Goal: Check status: Verify the current state of an ongoing process or item

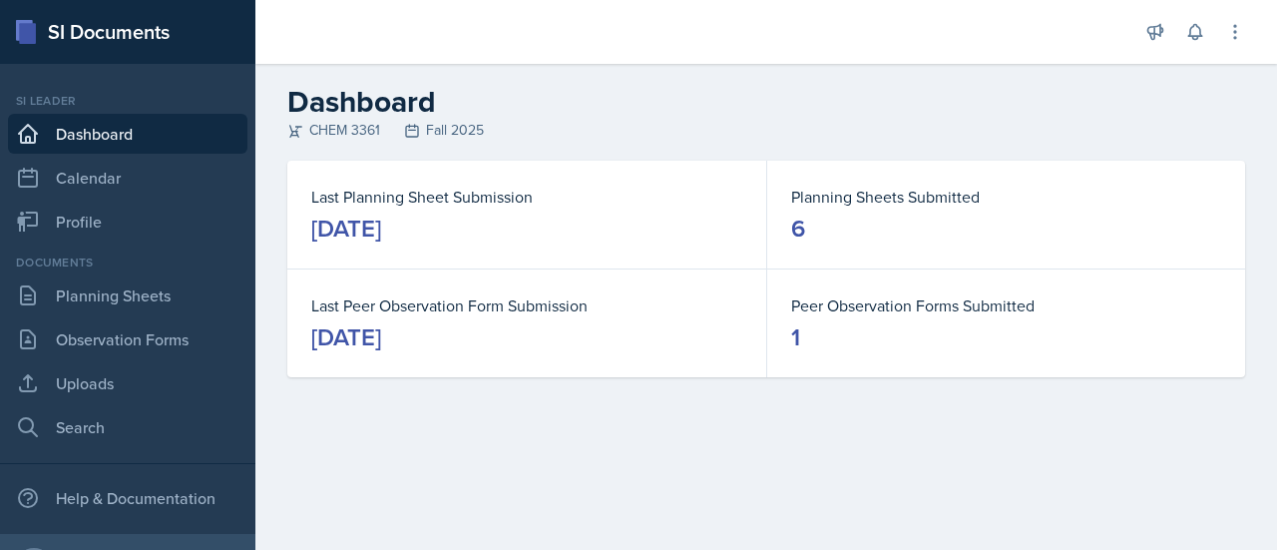
click at [160, 316] on div "Documents Planning Sheets Observation Forms Uploads Search" at bounding box center [127, 350] width 239 height 194
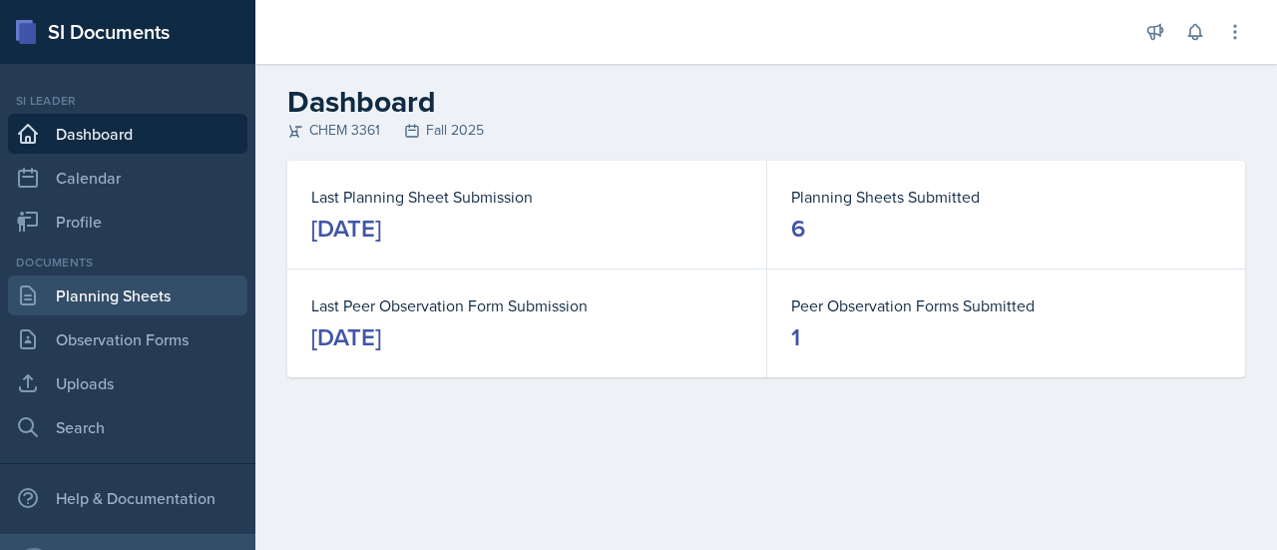
drag, startPoint x: 160, startPoint y: 316, endPoint x: 148, endPoint y: 294, distance: 25.0
click at [148, 294] on div "Documents Planning Sheets Observation Forms Uploads Search" at bounding box center [127, 350] width 239 height 194
click at [148, 294] on link "Planning Sheets" at bounding box center [127, 295] width 239 height 40
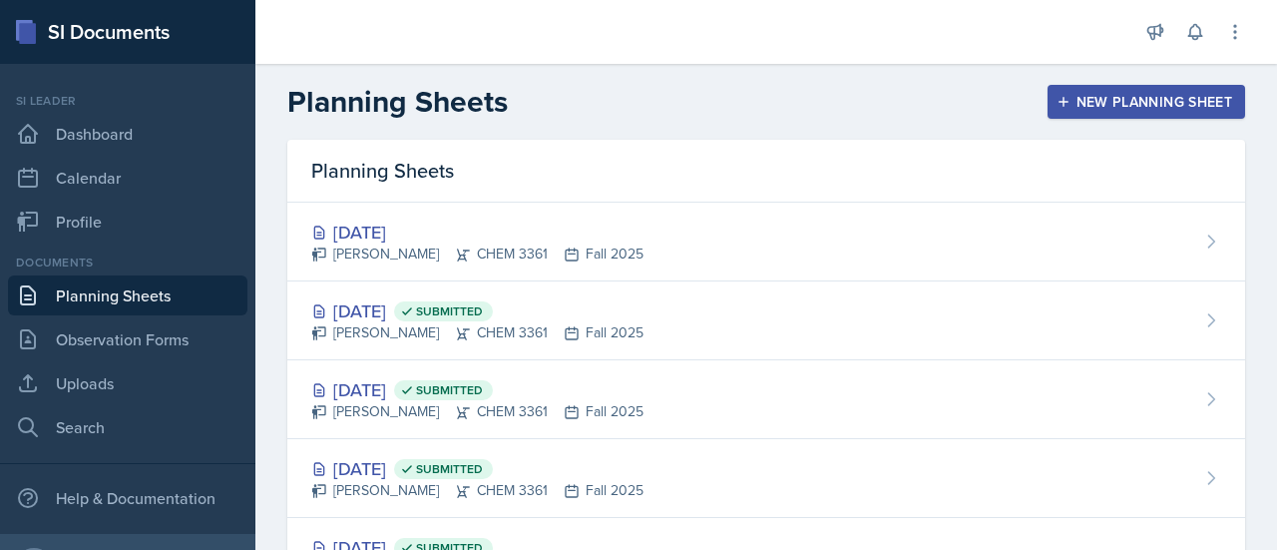
click at [148, 294] on link "Planning Sheets" at bounding box center [127, 295] width 239 height 40
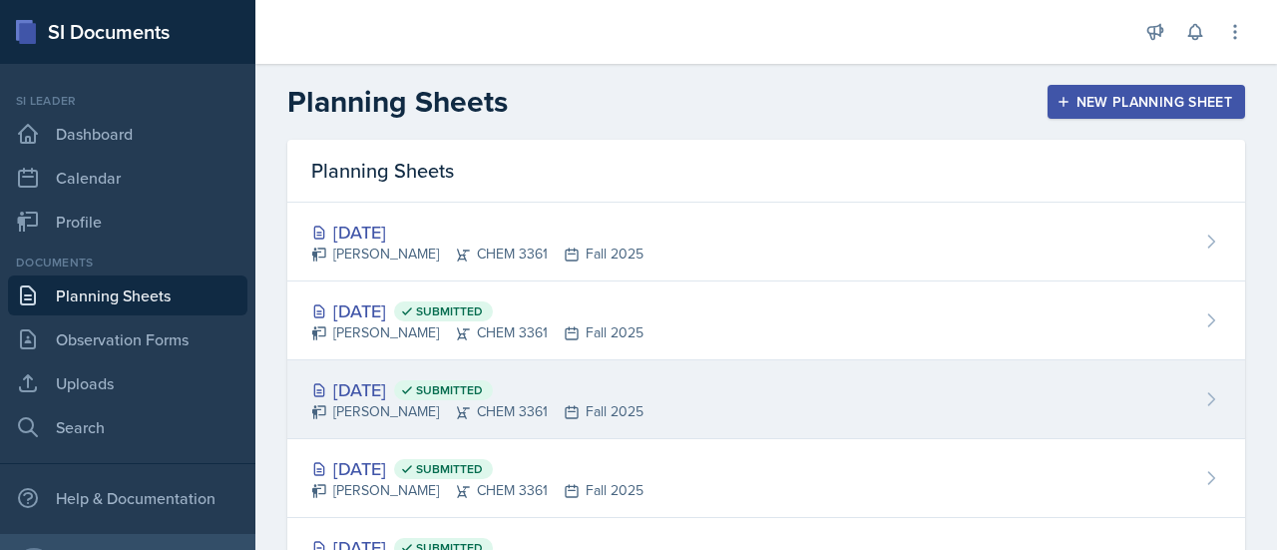
click at [881, 394] on div "[DATE] Submitted [PERSON_NAME] CHEM 3361 Fall 2025" at bounding box center [766, 399] width 958 height 79
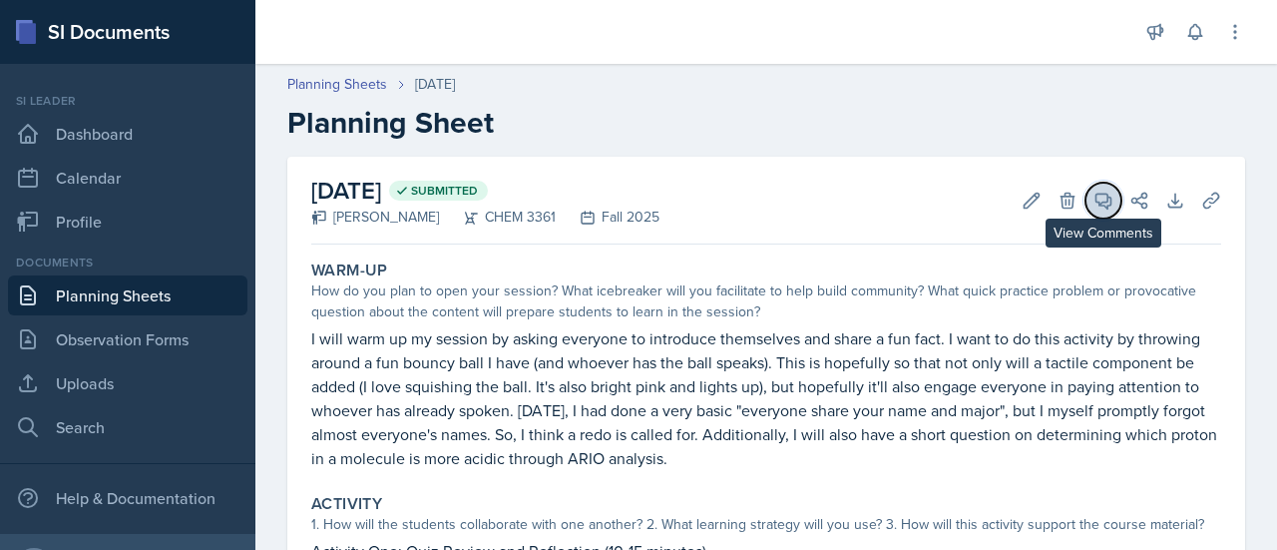
click at [1096, 199] on icon at bounding box center [1103, 201] width 15 height 15
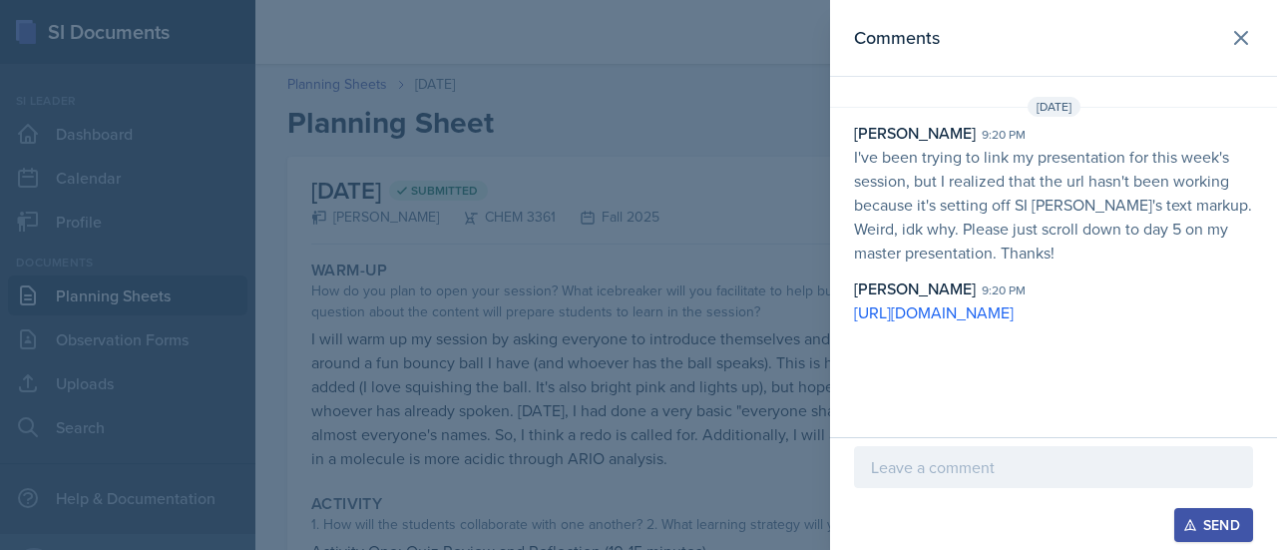
click at [685, 252] on div at bounding box center [638, 275] width 1277 height 550
